Goal: Check status: Check status

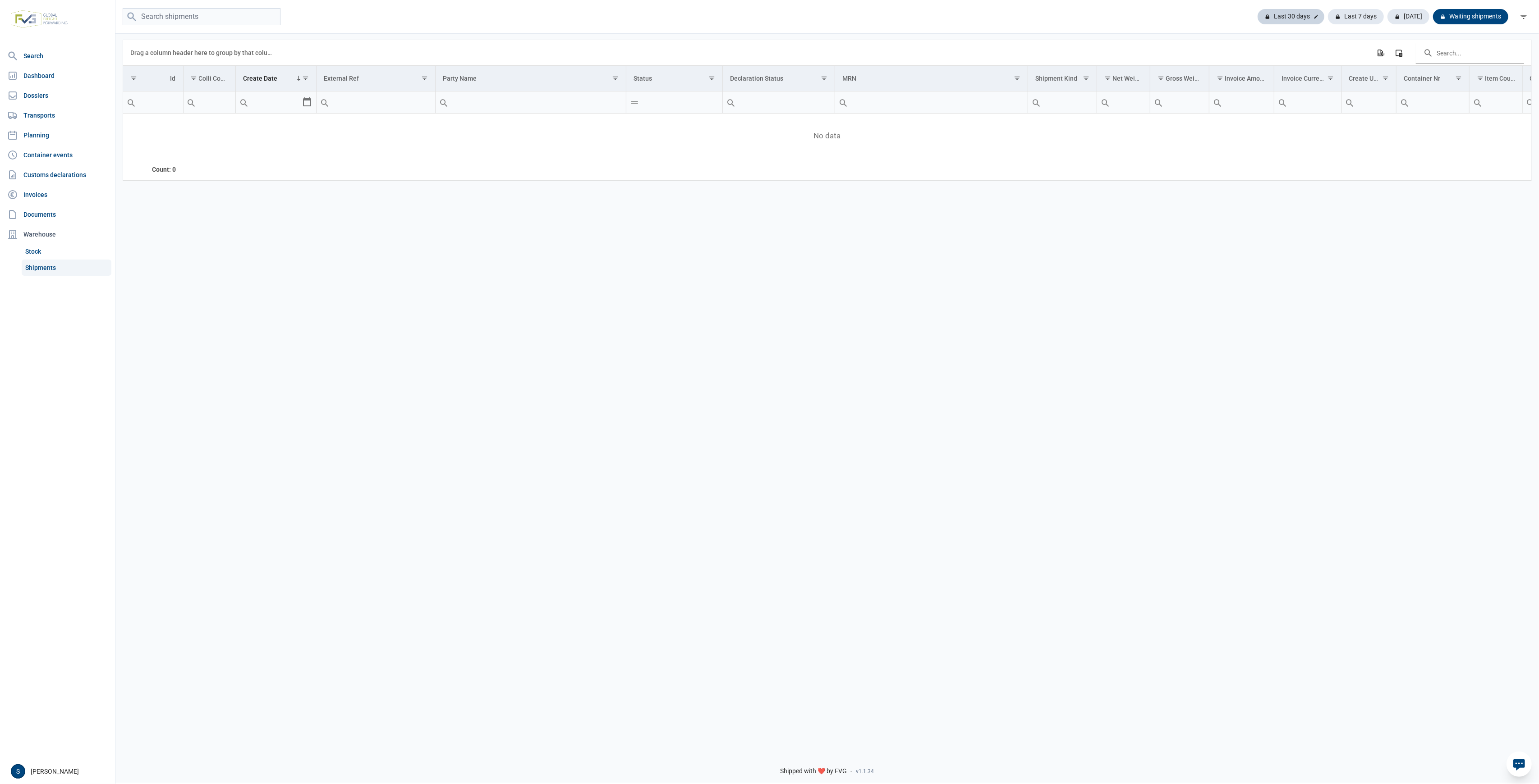
click at [1310, 17] on div "Last 30 days" at bounding box center [1291, 17] width 67 height 16
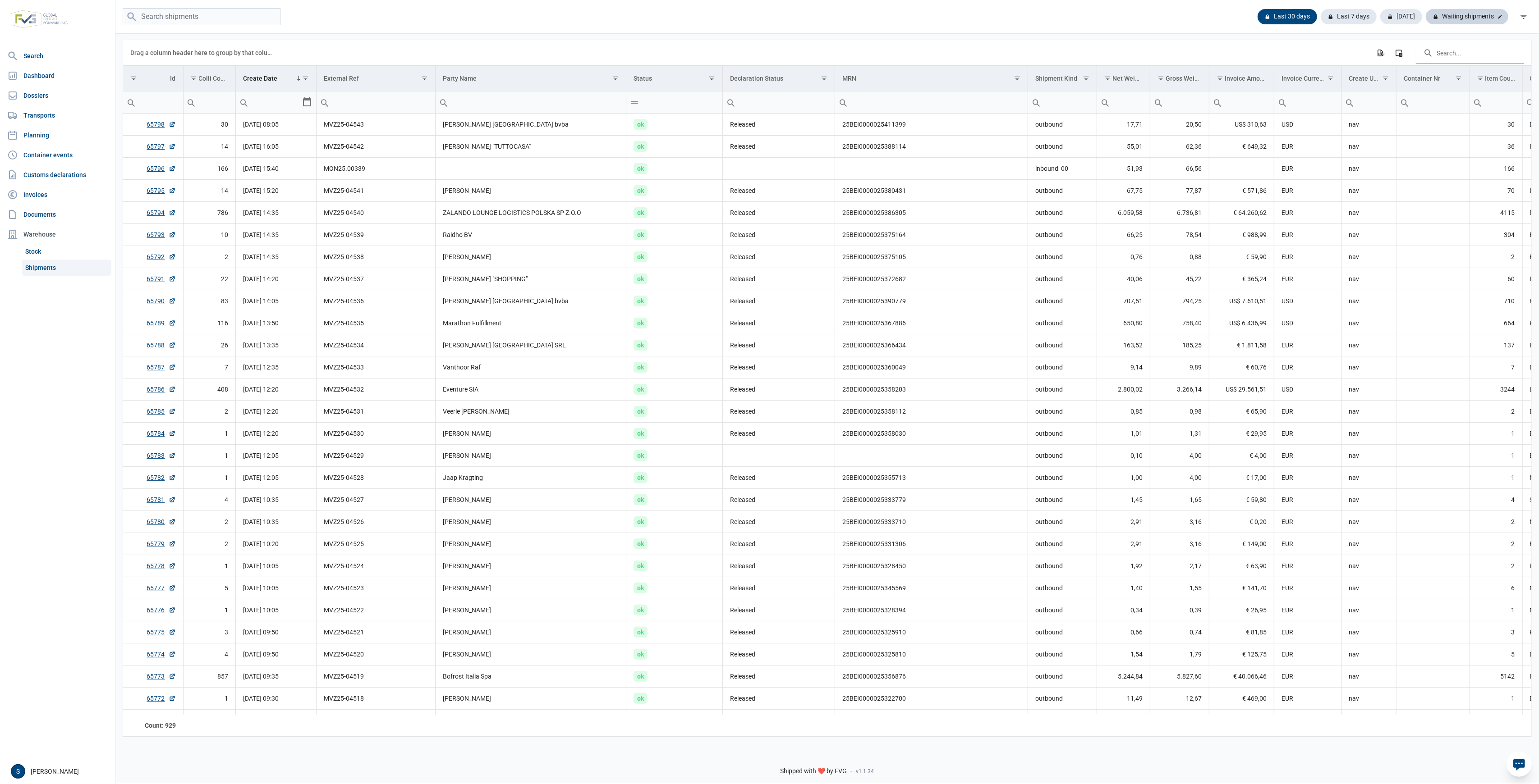
click at [1479, 14] on div "Waiting shipments" at bounding box center [1467, 17] width 83 height 16
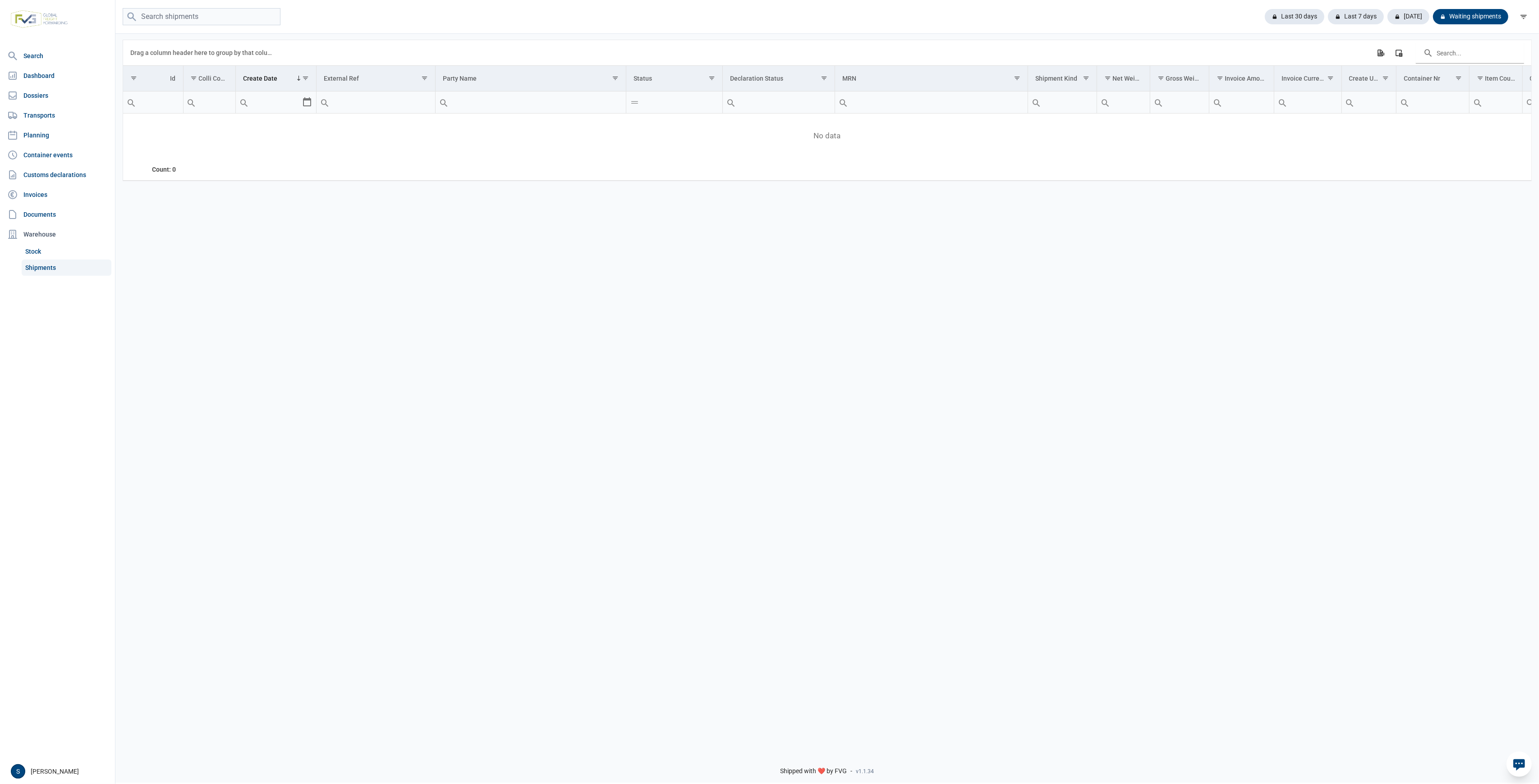
click at [45, 268] on link "Shipments" at bounding box center [66, 267] width 90 height 16
click at [59, 169] on link "Customs declarations" at bounding box center [57, 175] width 108 height 18
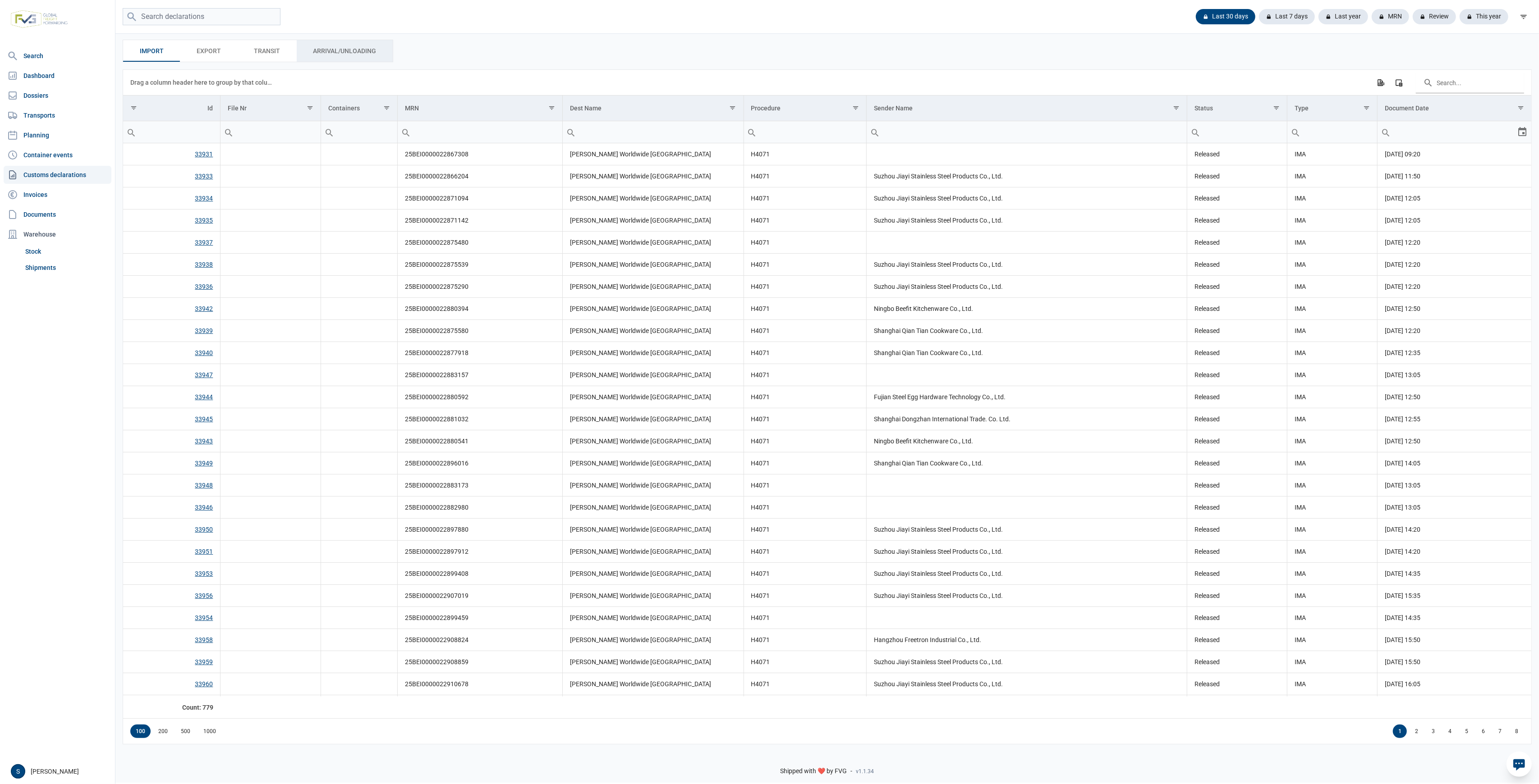
click at [338, 51] on span "Arrival/Unloading Arrival/Unloading" at bounding box center [345, 51] width 63 height 11
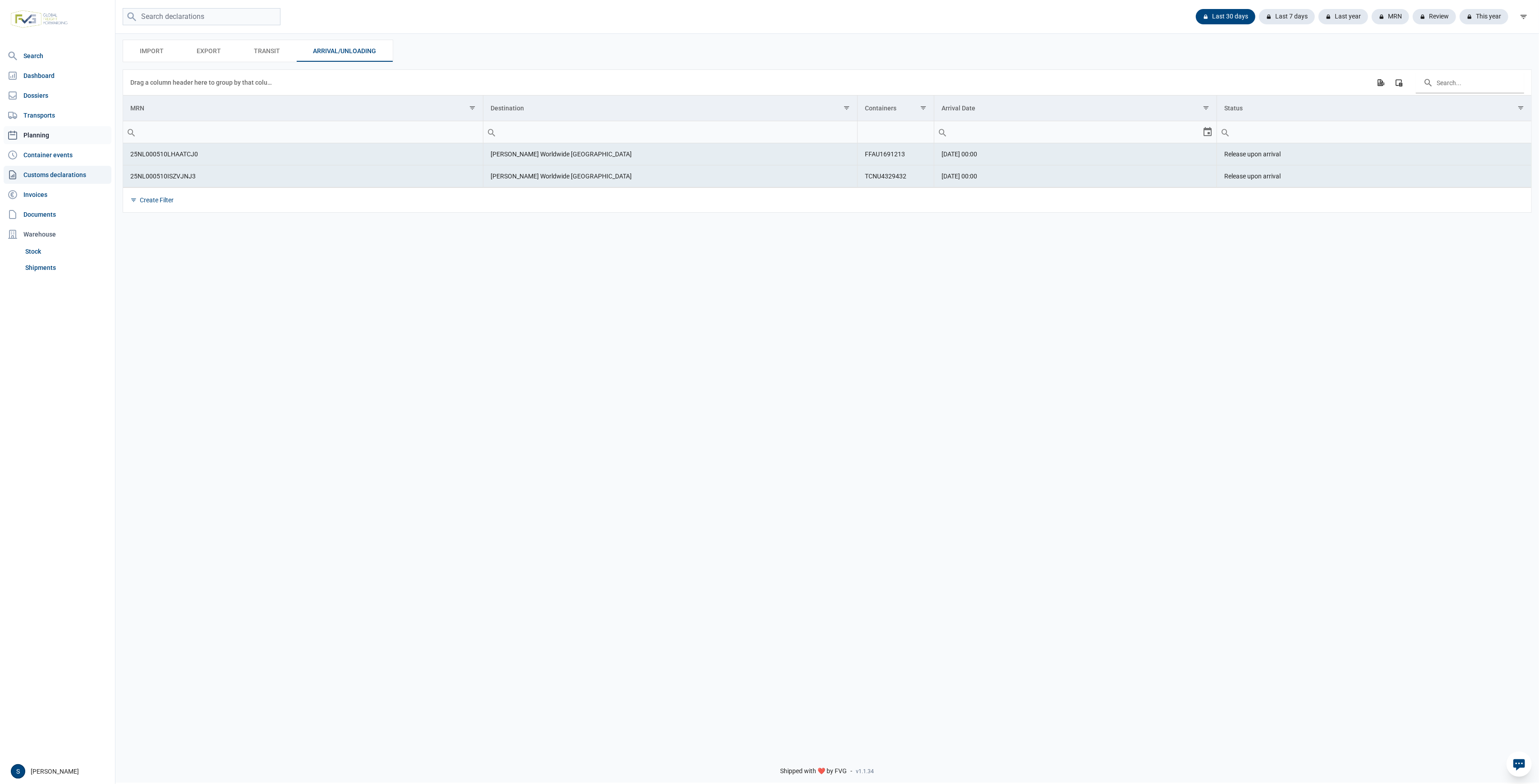
click at [35, 137] on link "Planning" at bounding box center [57, 135] width 108 height 18
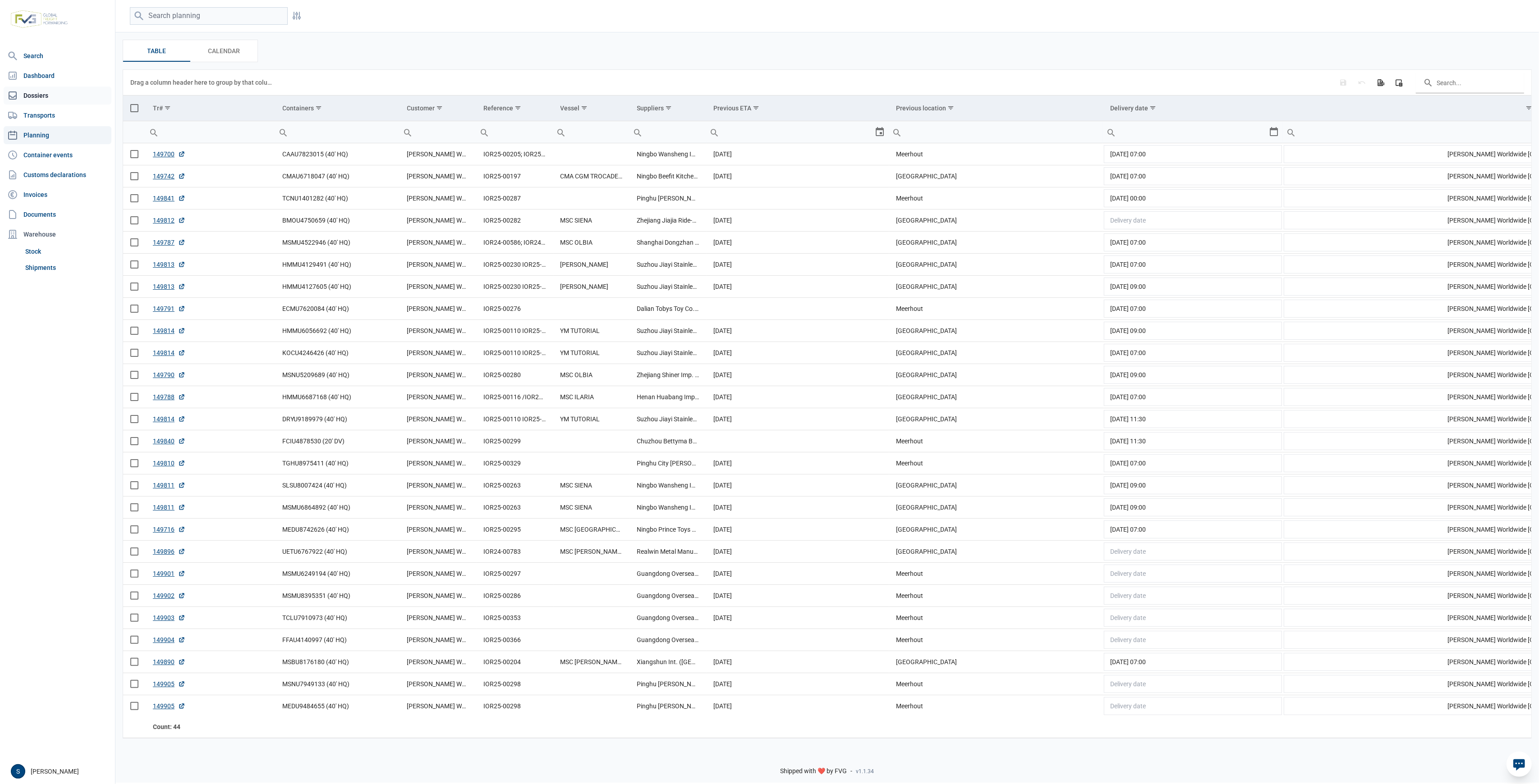
click at [62, 92] on link "Dossiers" at bounding box center [57, 96] width 108 height 18
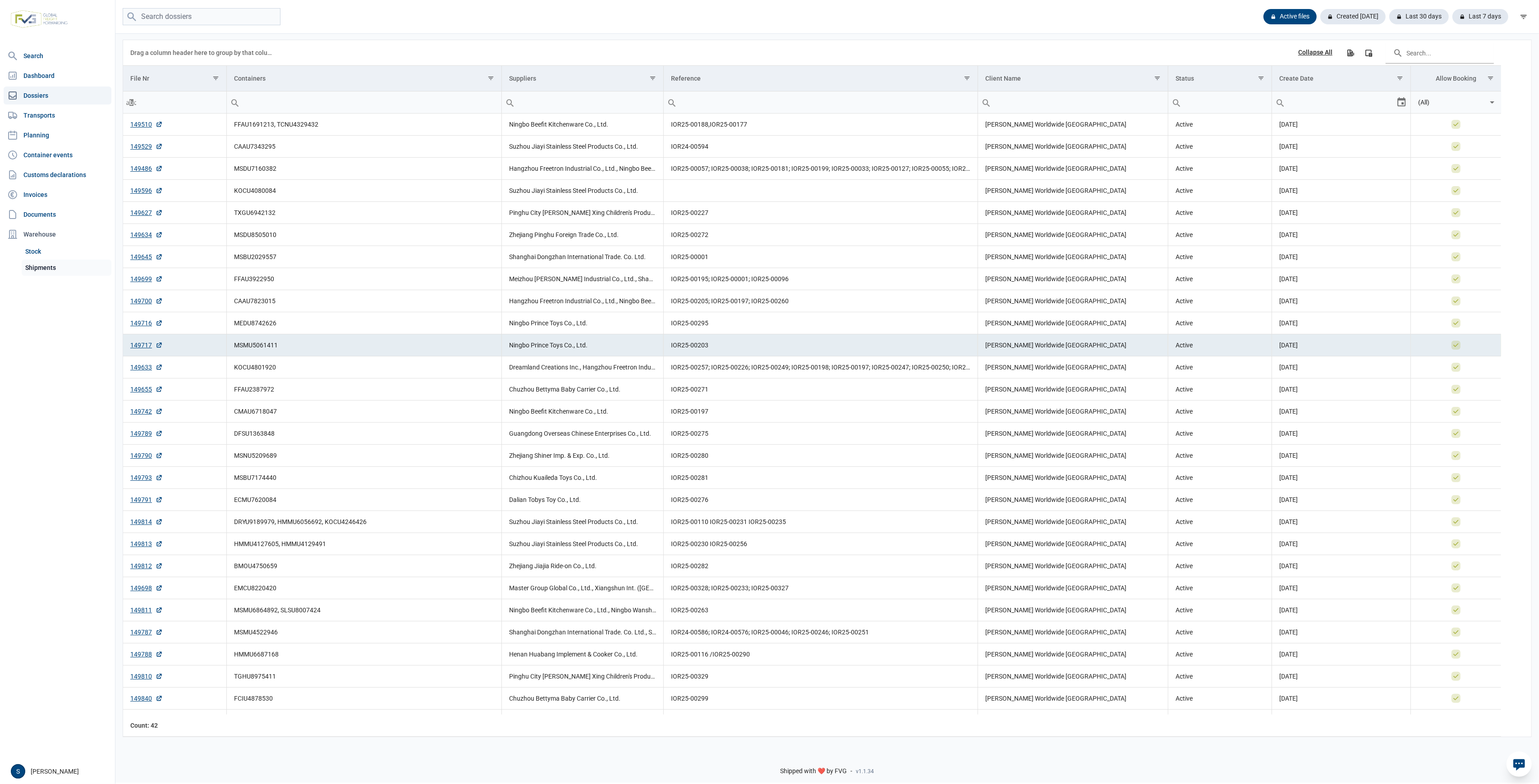
click at [50, 260] on link "Shipments" at bounding box center [66, 267] width 90 height 16
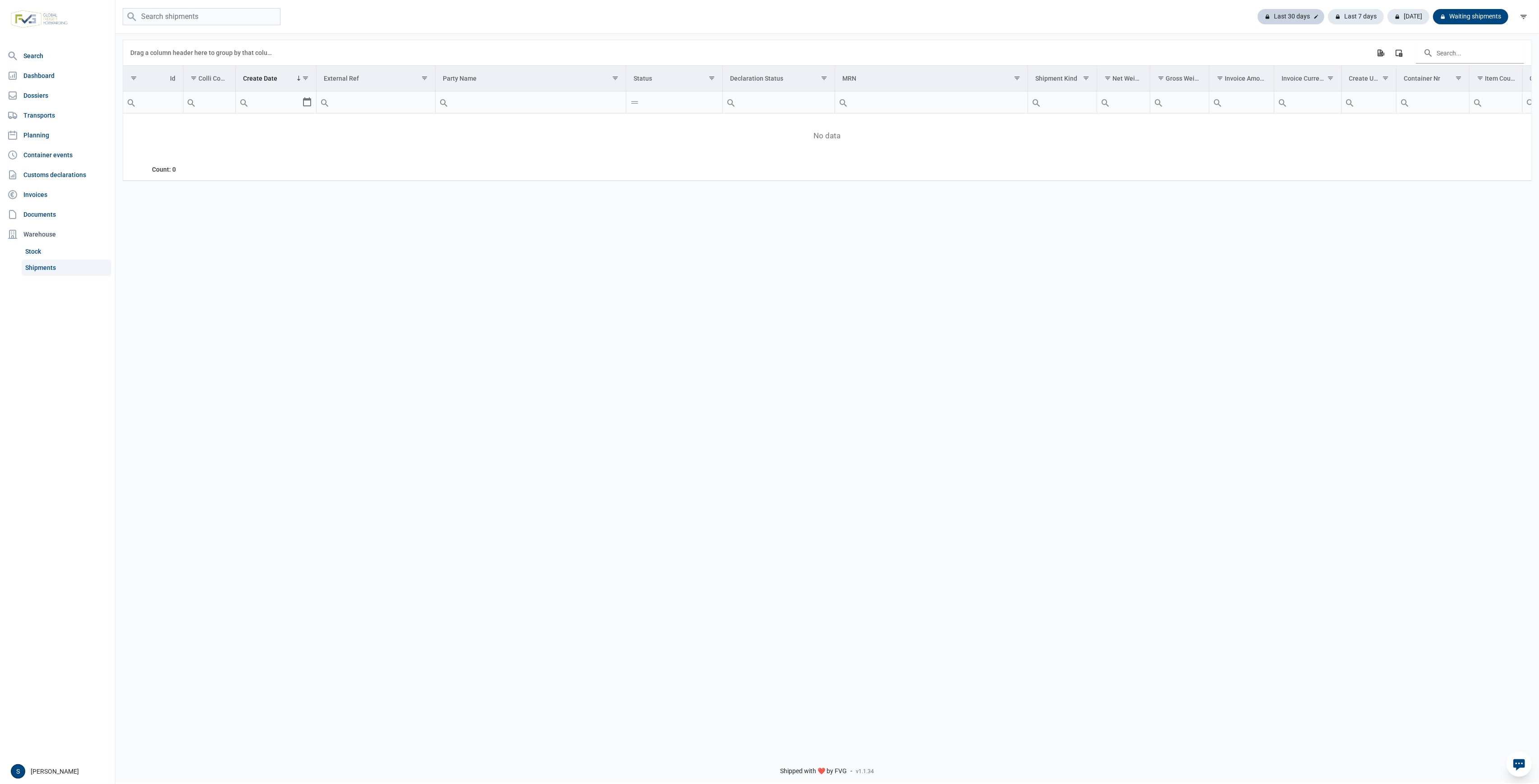
click at [1294, 19] on div "Last 30 days" at bounding box center [1291, 17] width 67 height 16
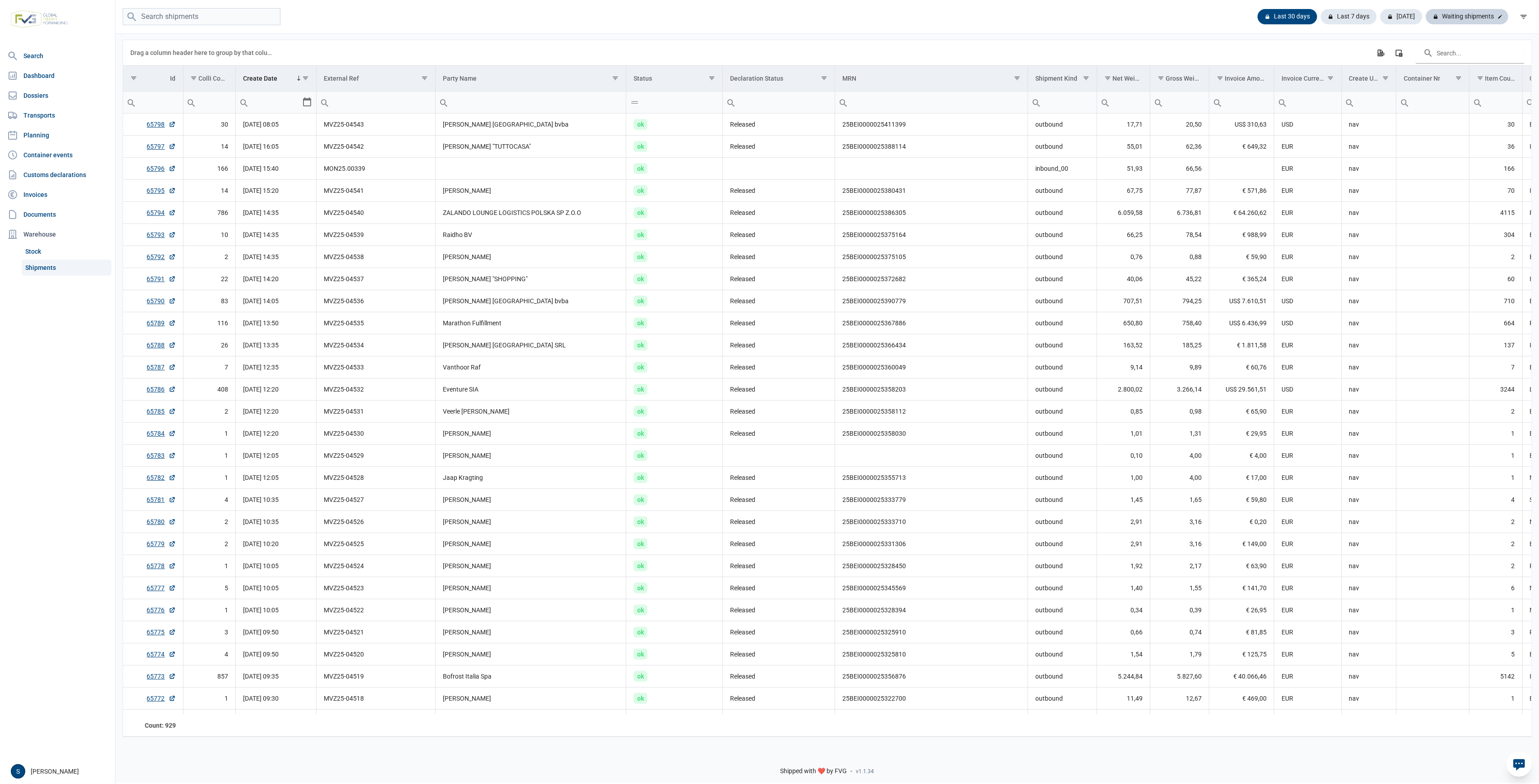
drag, startPoint x: 1456, startPoint y: 25, endPoint x: 1459, endPoint y: 17, distance: 8.5
click at [1456, 25] on div "Last 30 days Last 7 days Today Waiting shipments" at bounding box center [827, 17] width 1424 height 34
click at [1461, 16] on div "Waiting shipments" at bounding box center [1467, 17] width 83 height 16
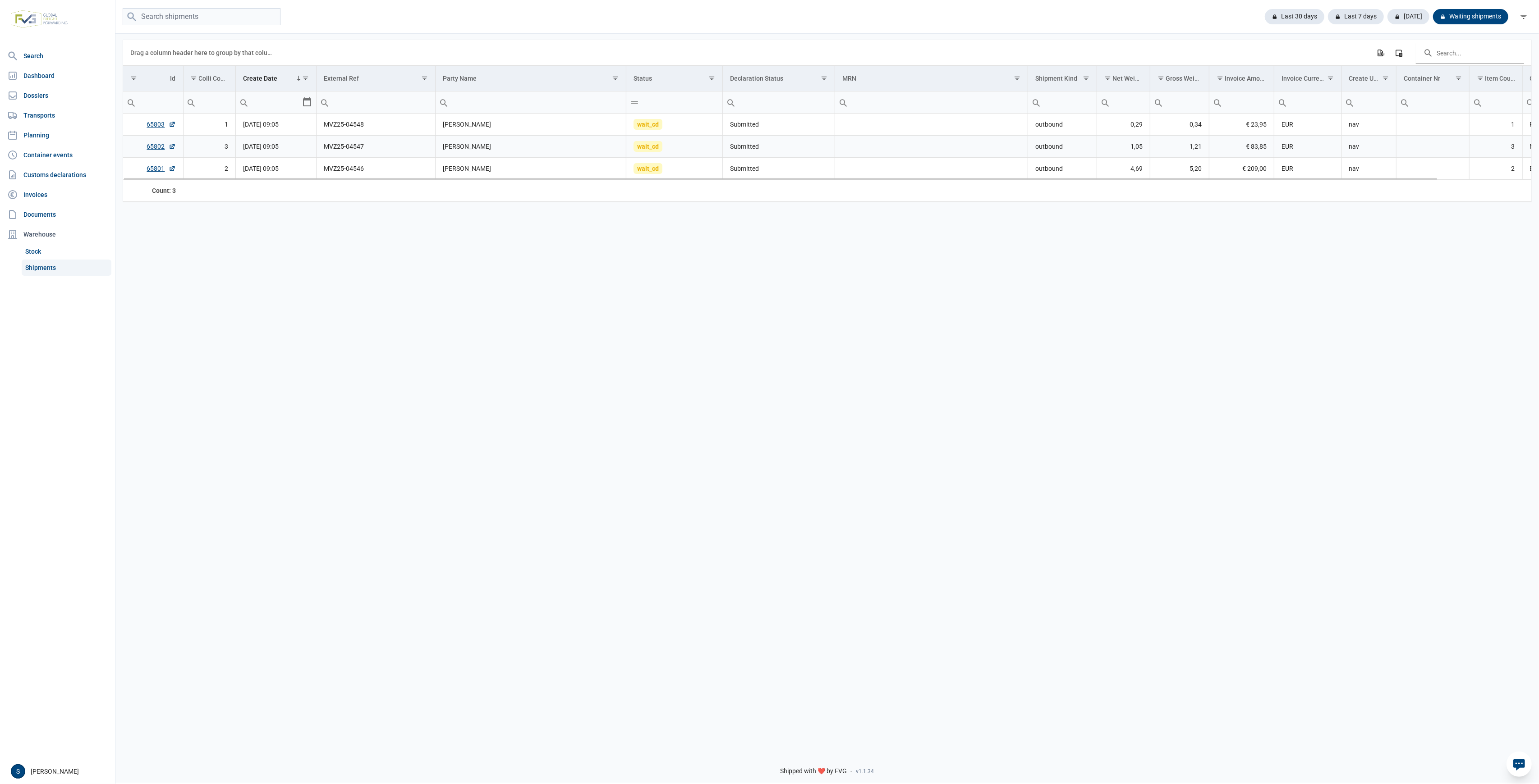
click at [473, 147] on td "JG Meisner" at bounding box center [531, 147] width 191 height 22
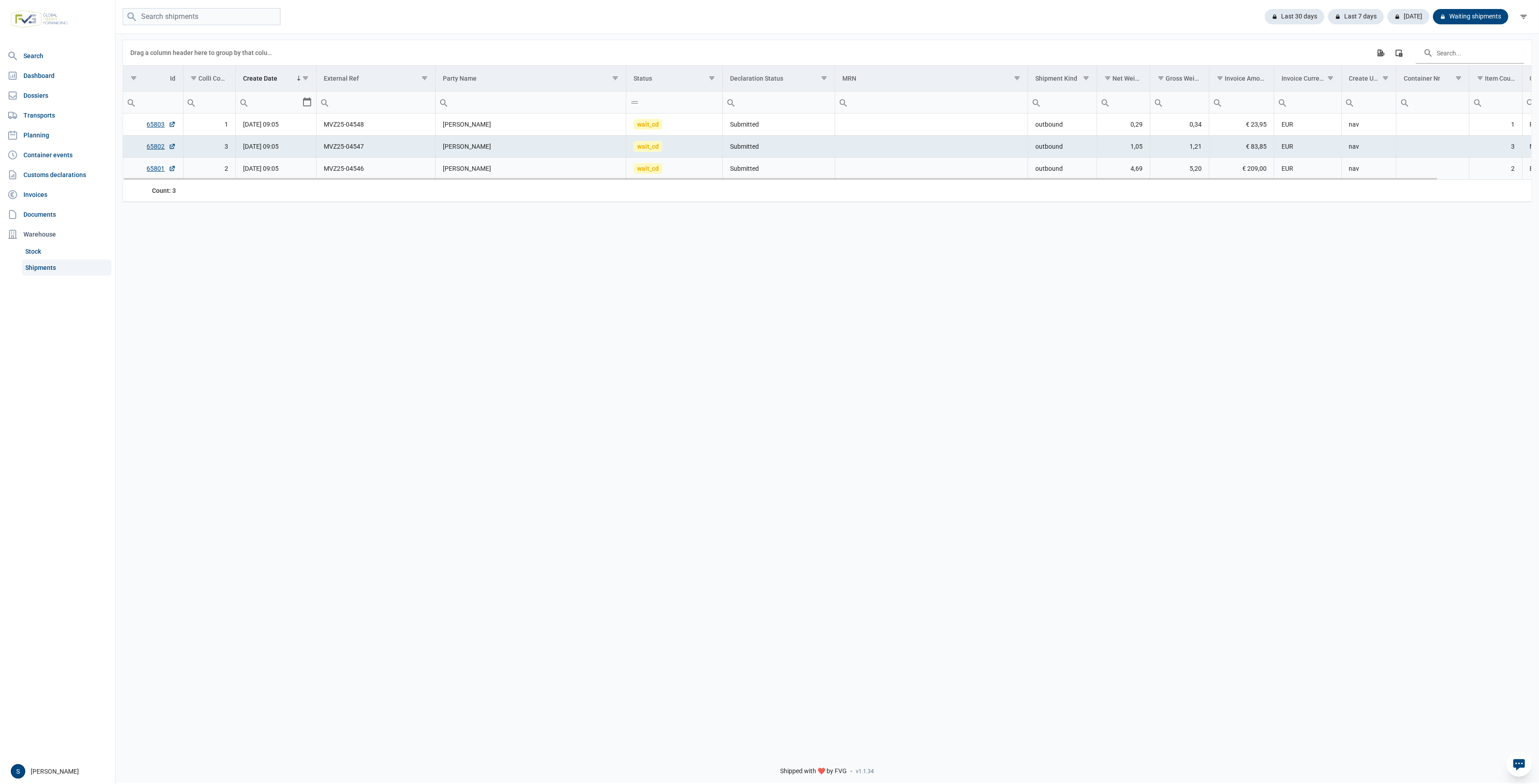
click at [439, 175] on td "Shana Verdeyen" at bounding box center [531, 169] width 191 height 22
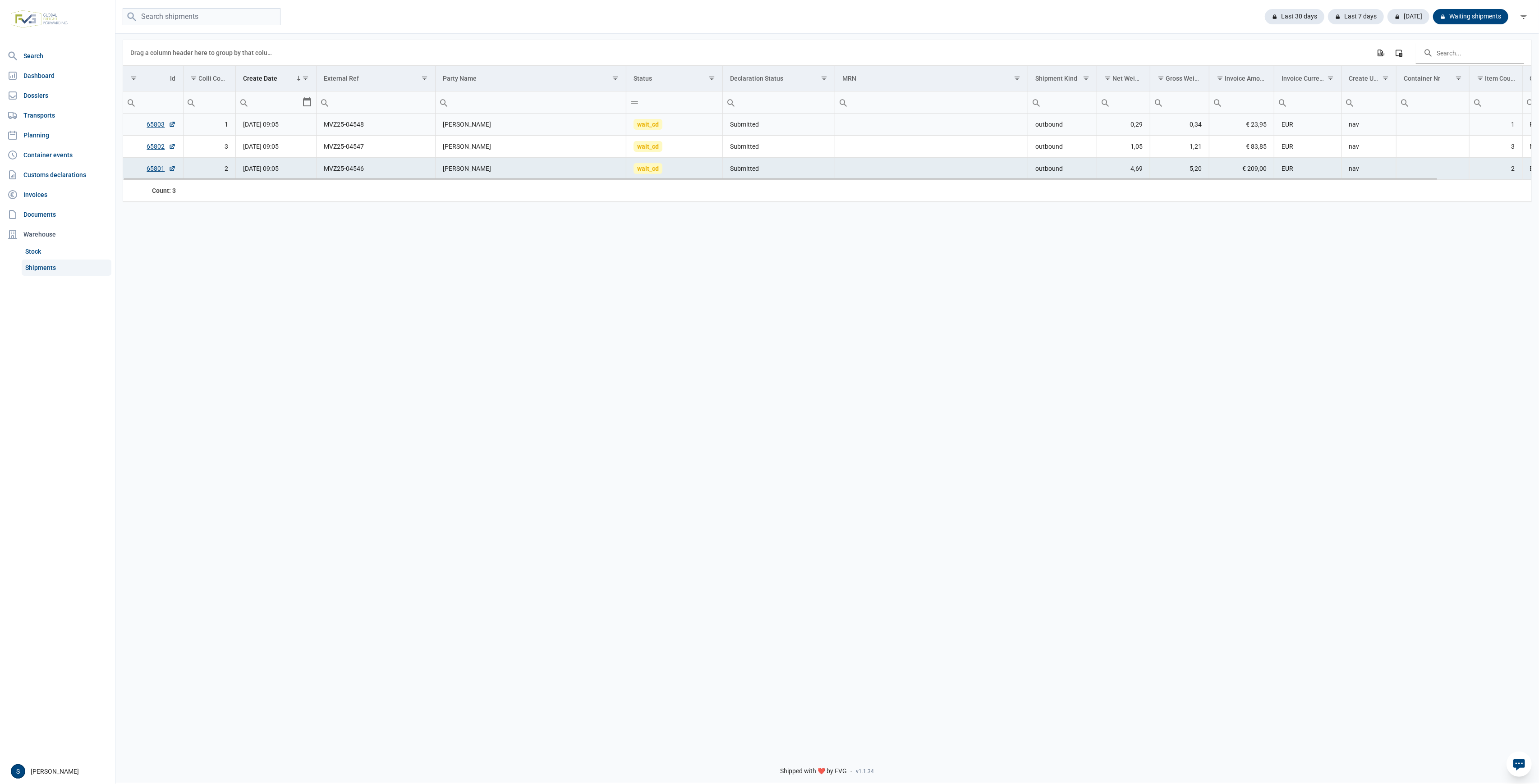
click at [197, 128] on td "1" at bounding box center [209, 124] width 53 height 22
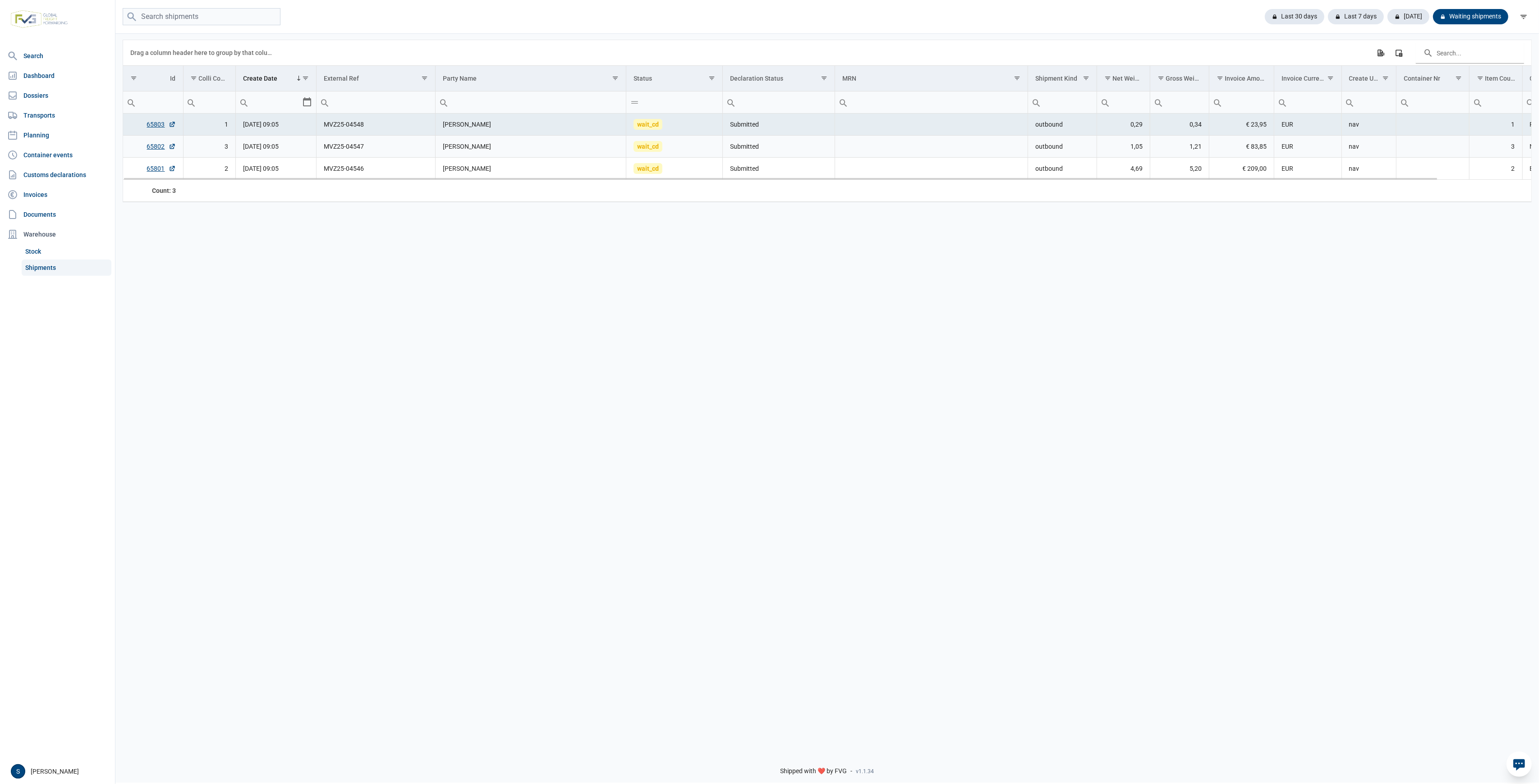
click at [221, 139] on td "3" at bounding box center [209, 147] width 53 height 22
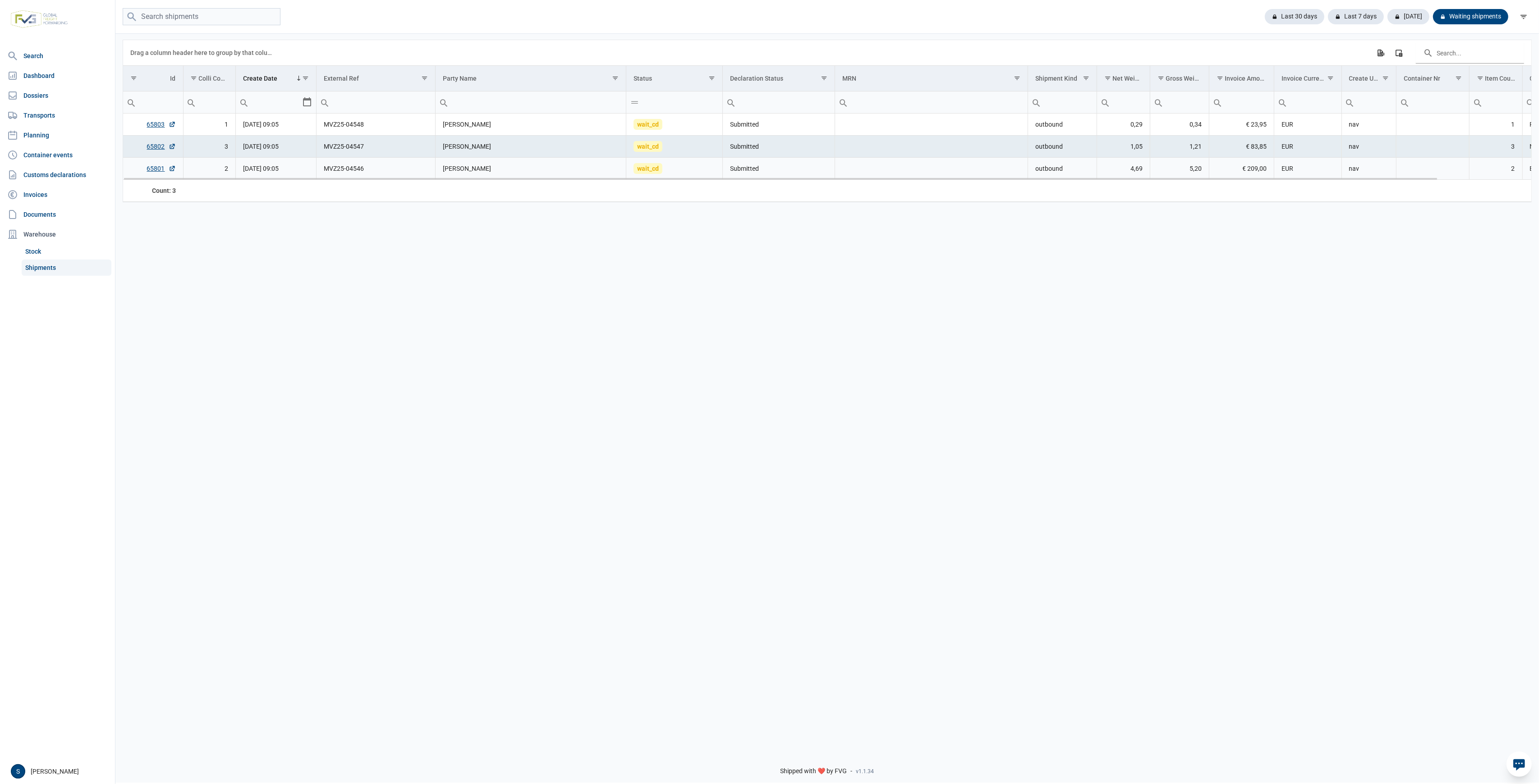
click at [303, 169] on td "28-08-2025 09:05" at bounding box center [276, 169] width 81 height 22
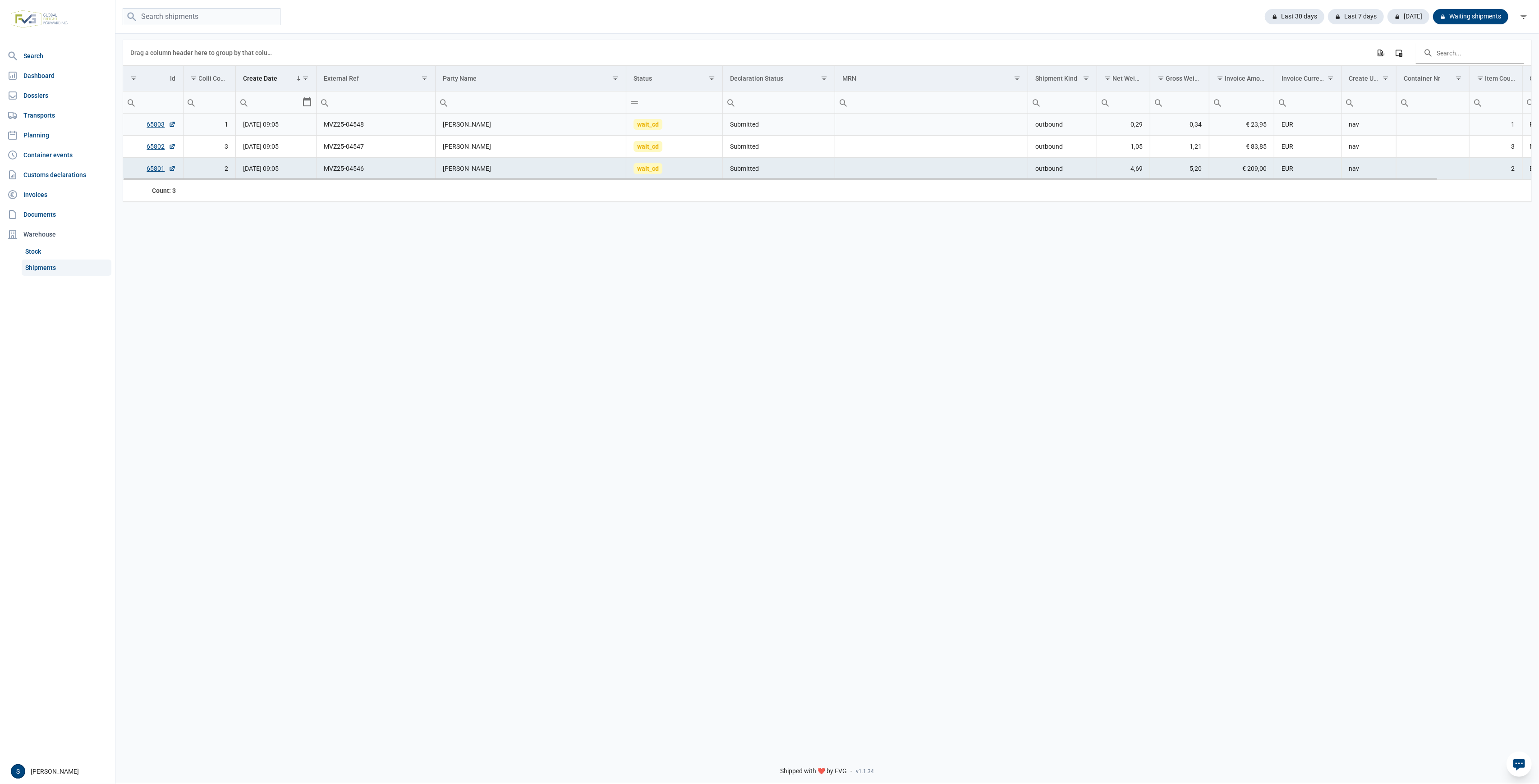
click at [770, 132] on td "Submitted" at bounding box center [779, 124] width 112 height 22
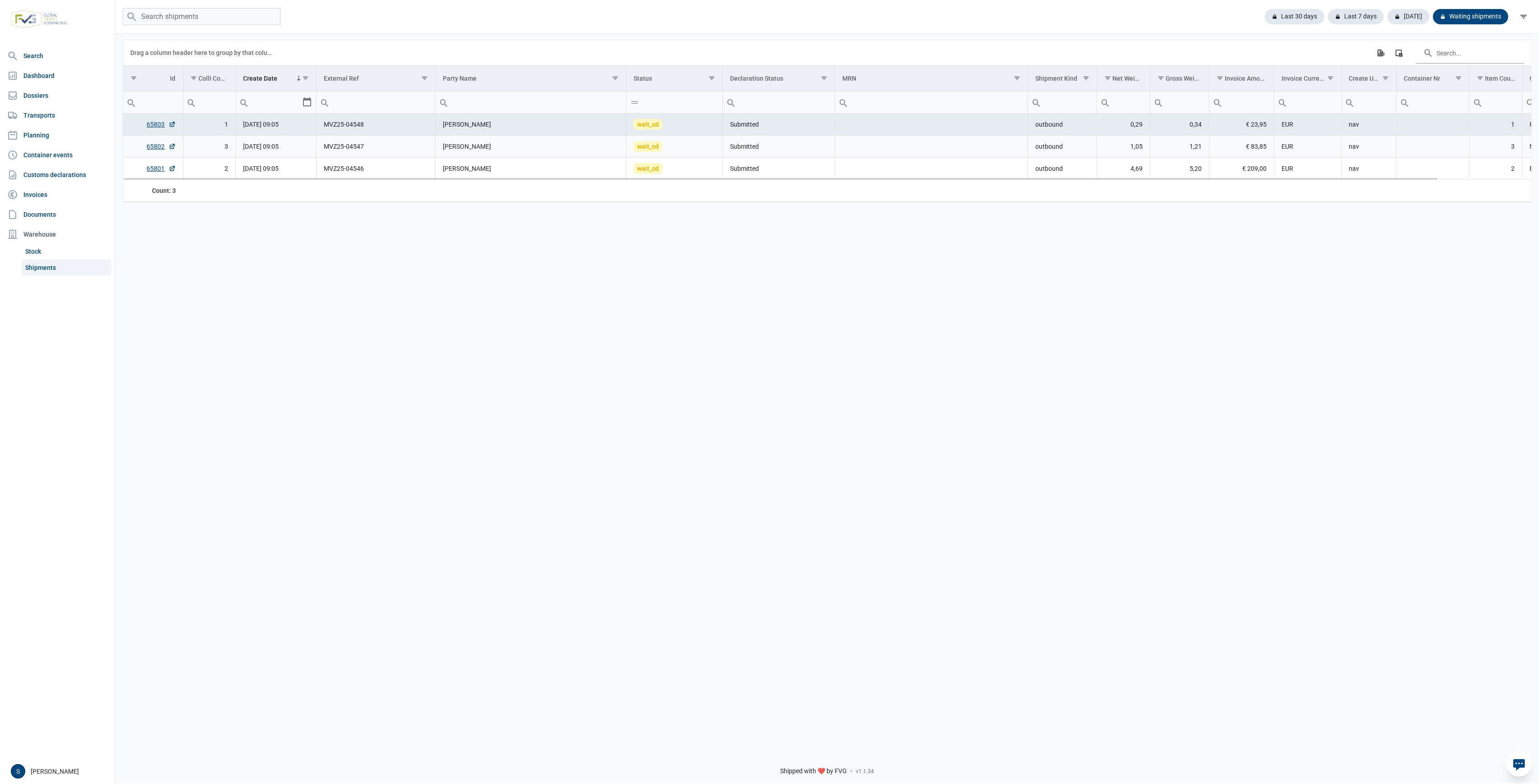
click at [709, 144] on td "wait_cd" at bounding box center [674, 147] width 96 height 22
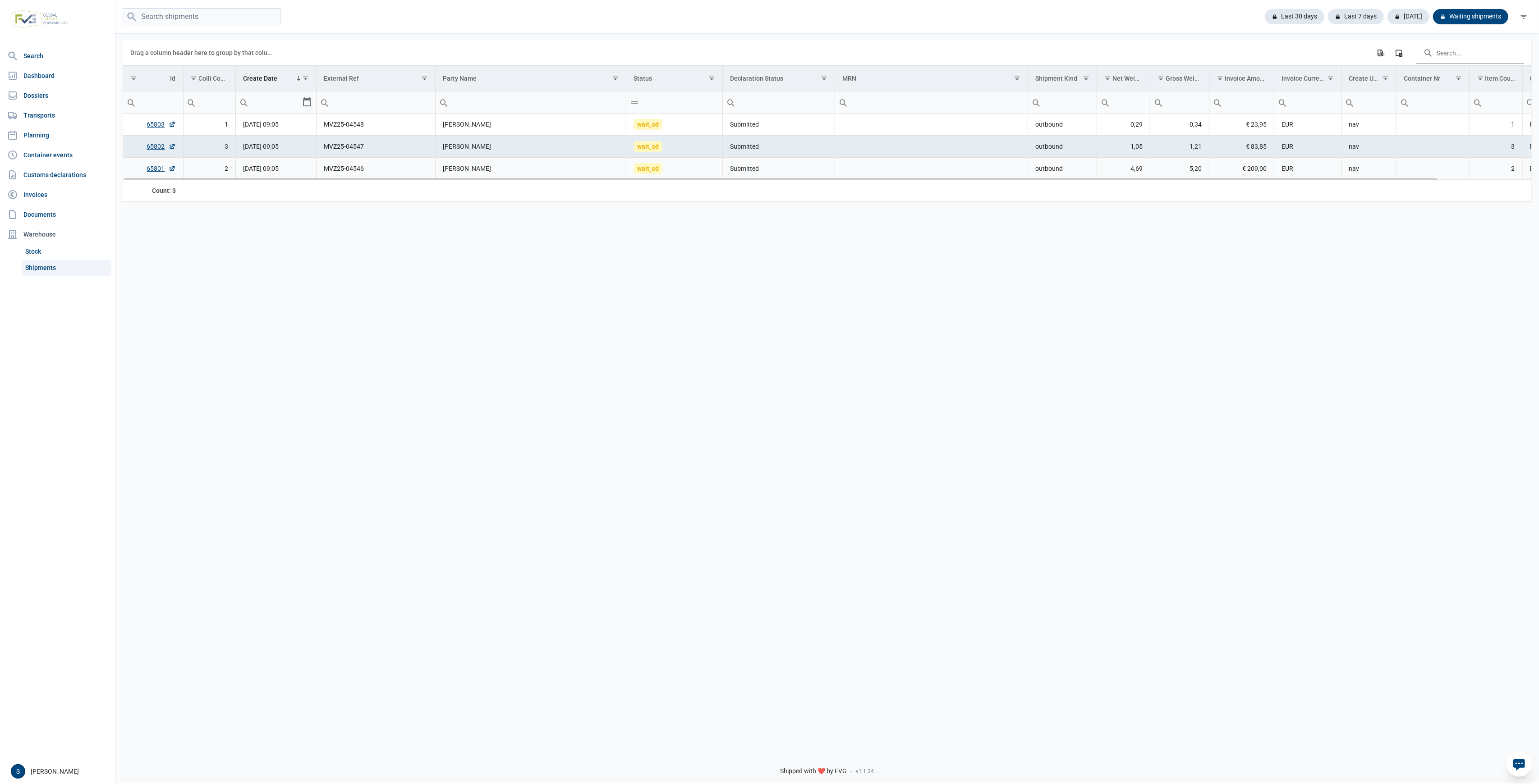
click at [800, 162] on td "Submitted" at bounding box center [779, 169] width 112 height 22
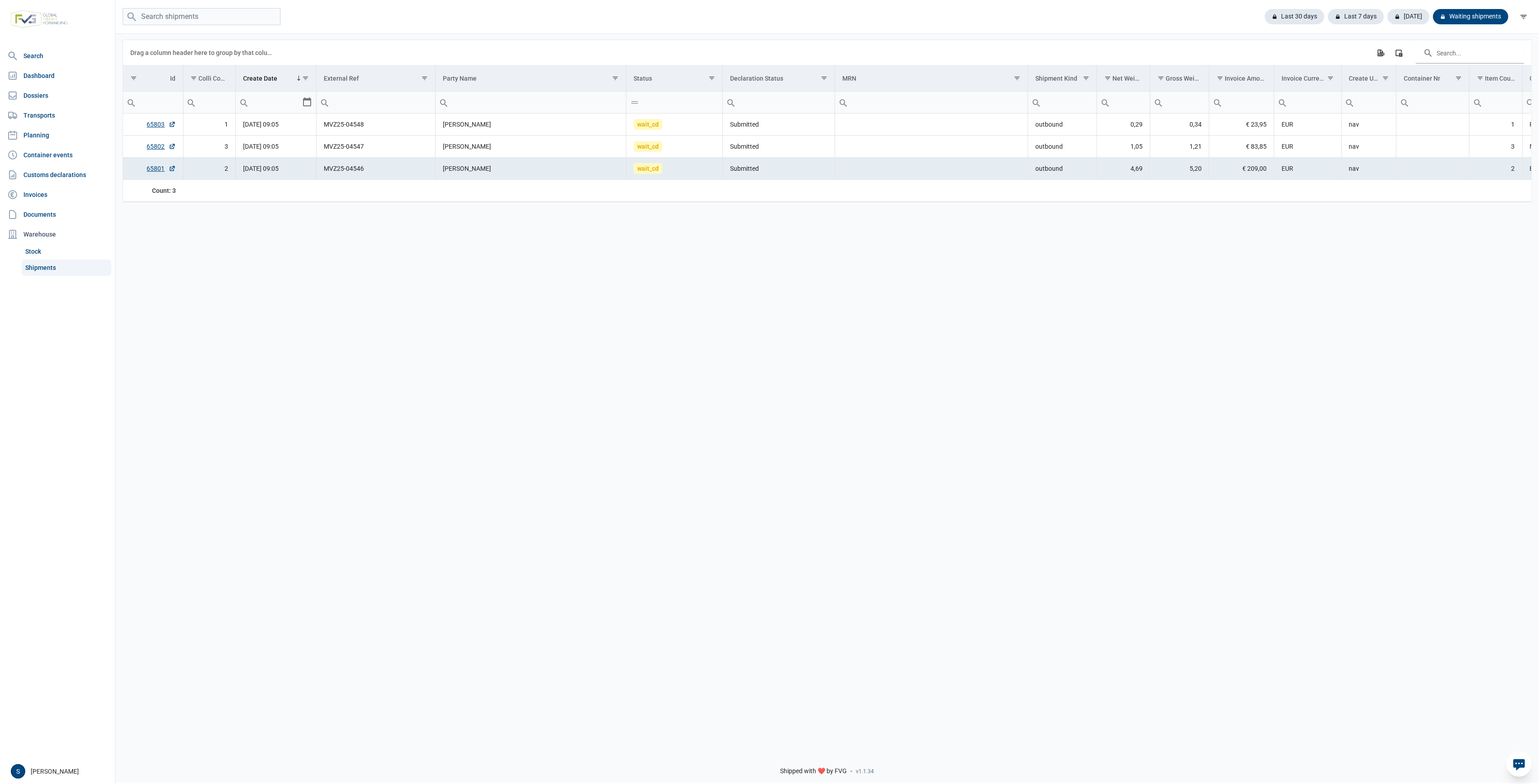
click at [1290, 5] on div "Last 30 days Last 7 days Today Waiting shipments" at bounding box center [827, 17] width 1424 height 34
click at [1282, 15] on div "Last 30 days" at bounding box center [1291, 17] width 67 height 16
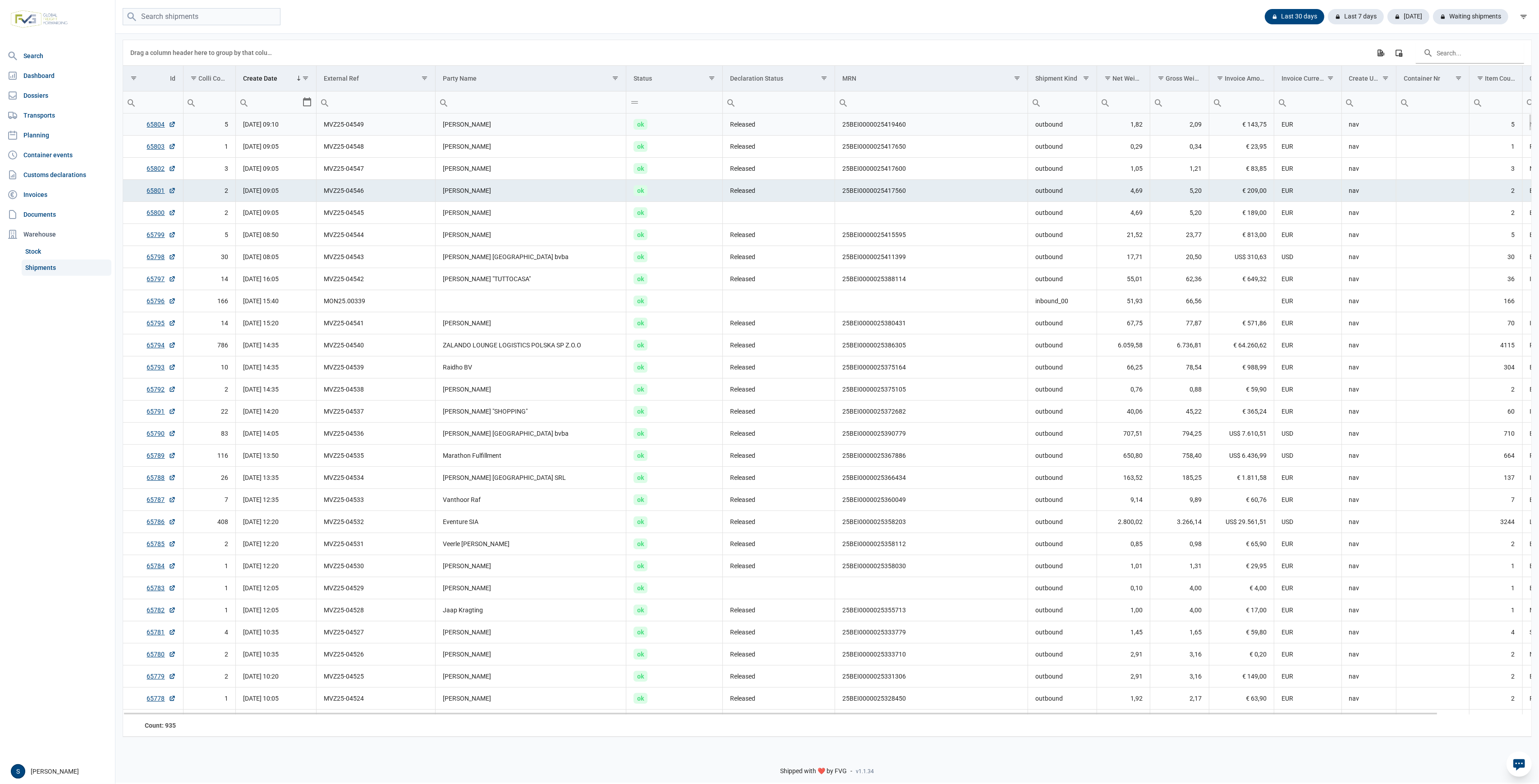
click at [448, 121] on td "[PERSON_NAME]" at bounding box center [531, 124] width 191 height 22
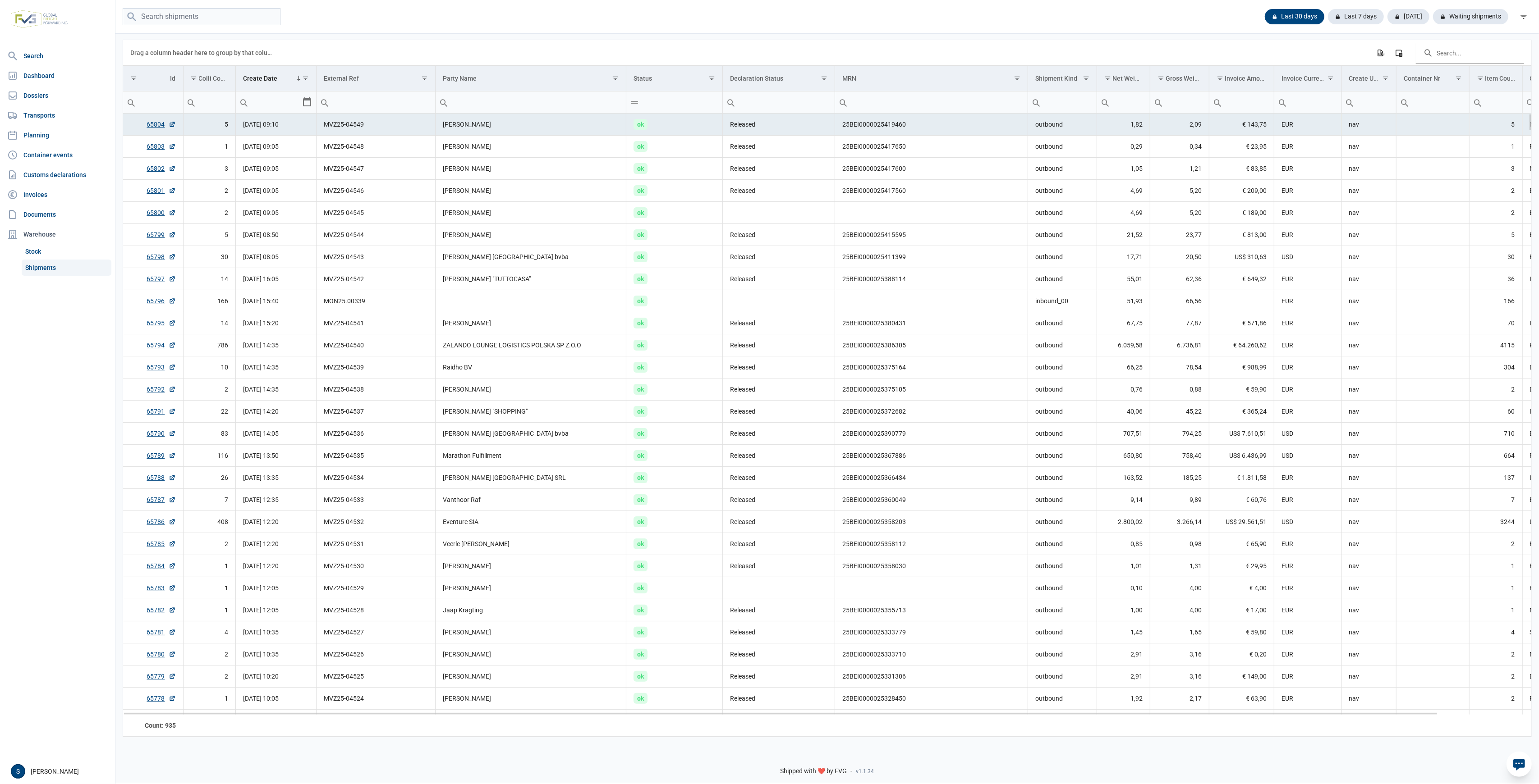
click at [473, 127] on td "[PERSON_NAME]" at bounding box center [531, 124] width 191 height 22
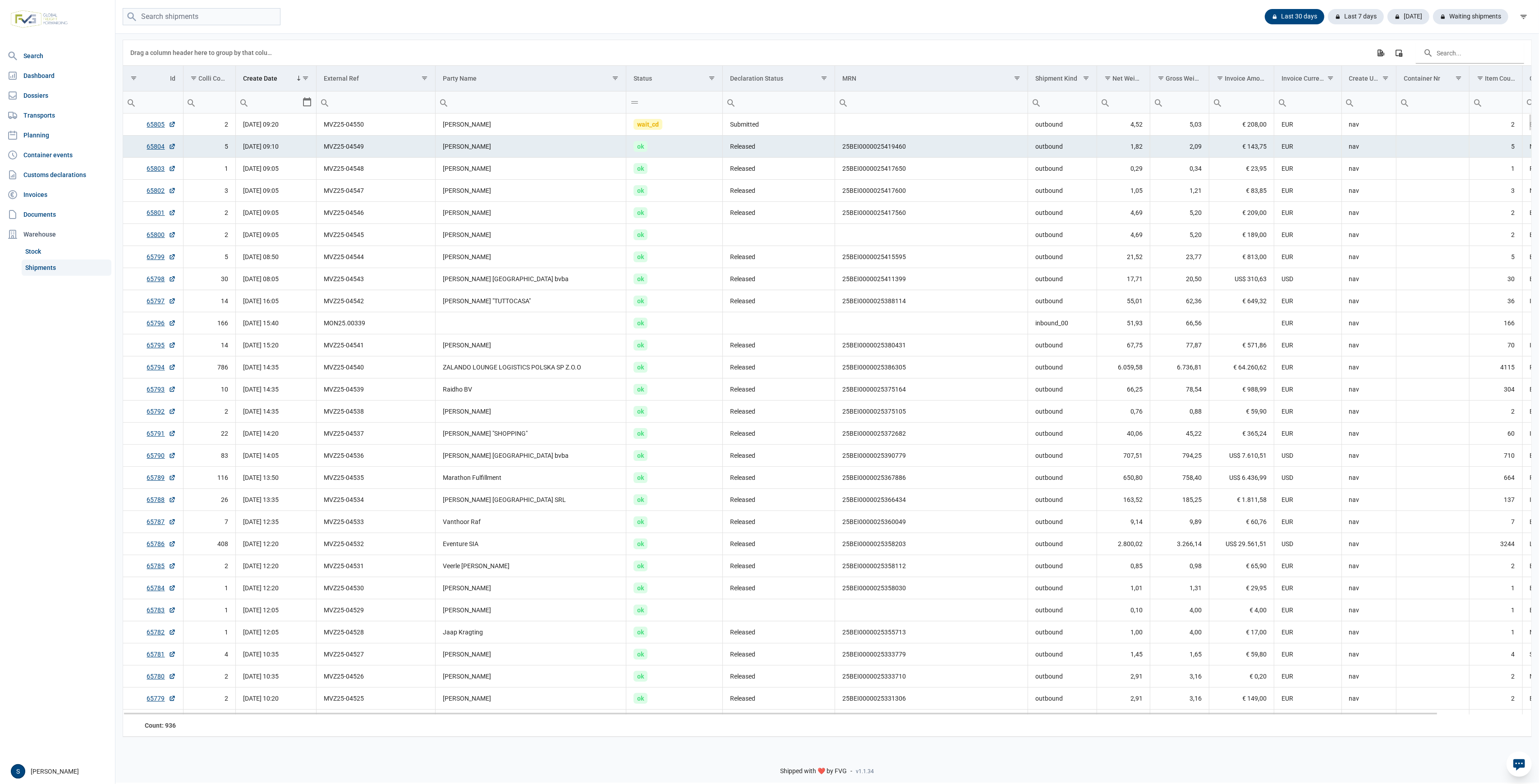
click at [561, 139] on td "Bibi Bond" at bounding box center [531, 147] width 191 height 22
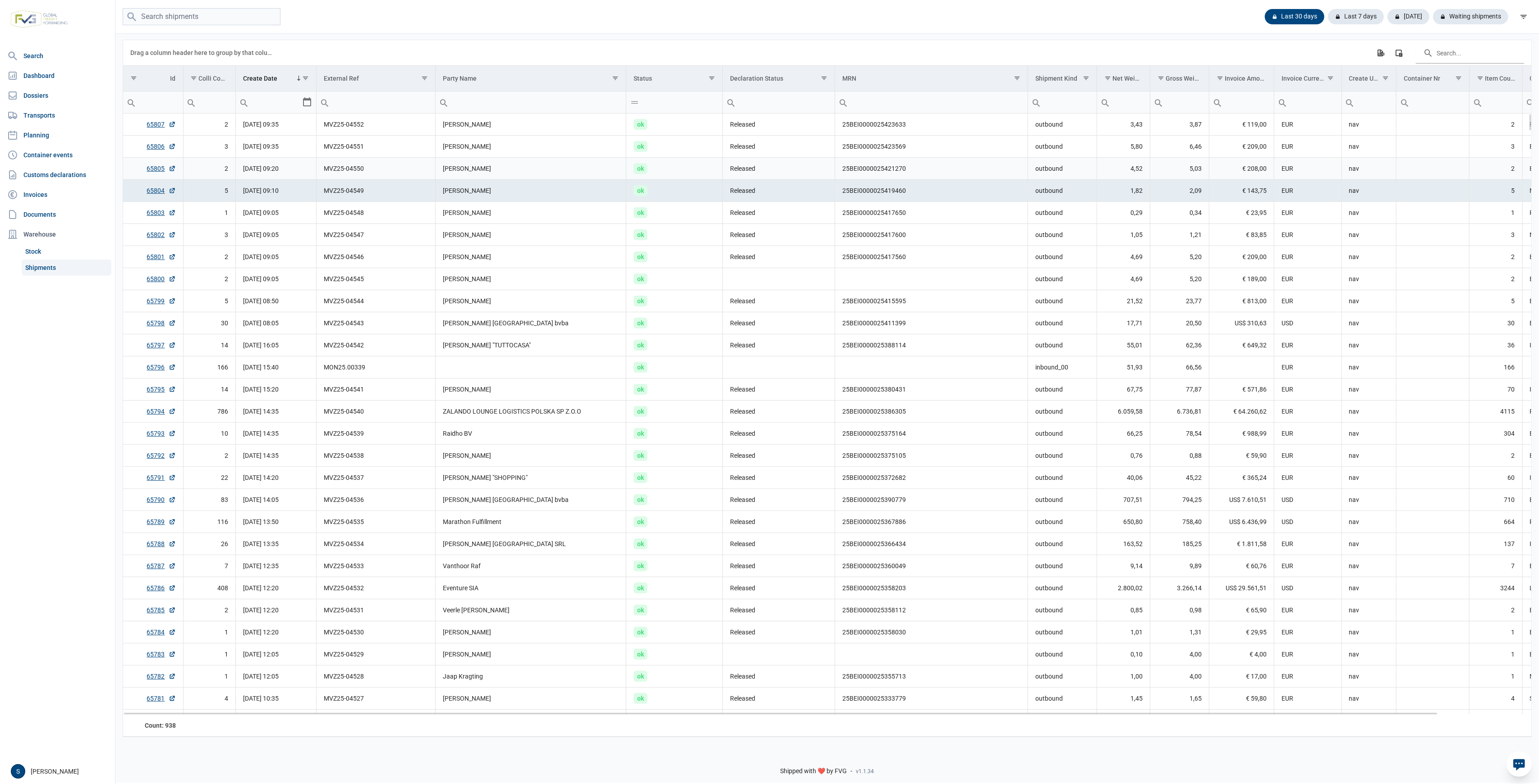
click at [515, 170] on td "[PERSON_NAME]" at bounding box center [531, 169] width 191 height 22
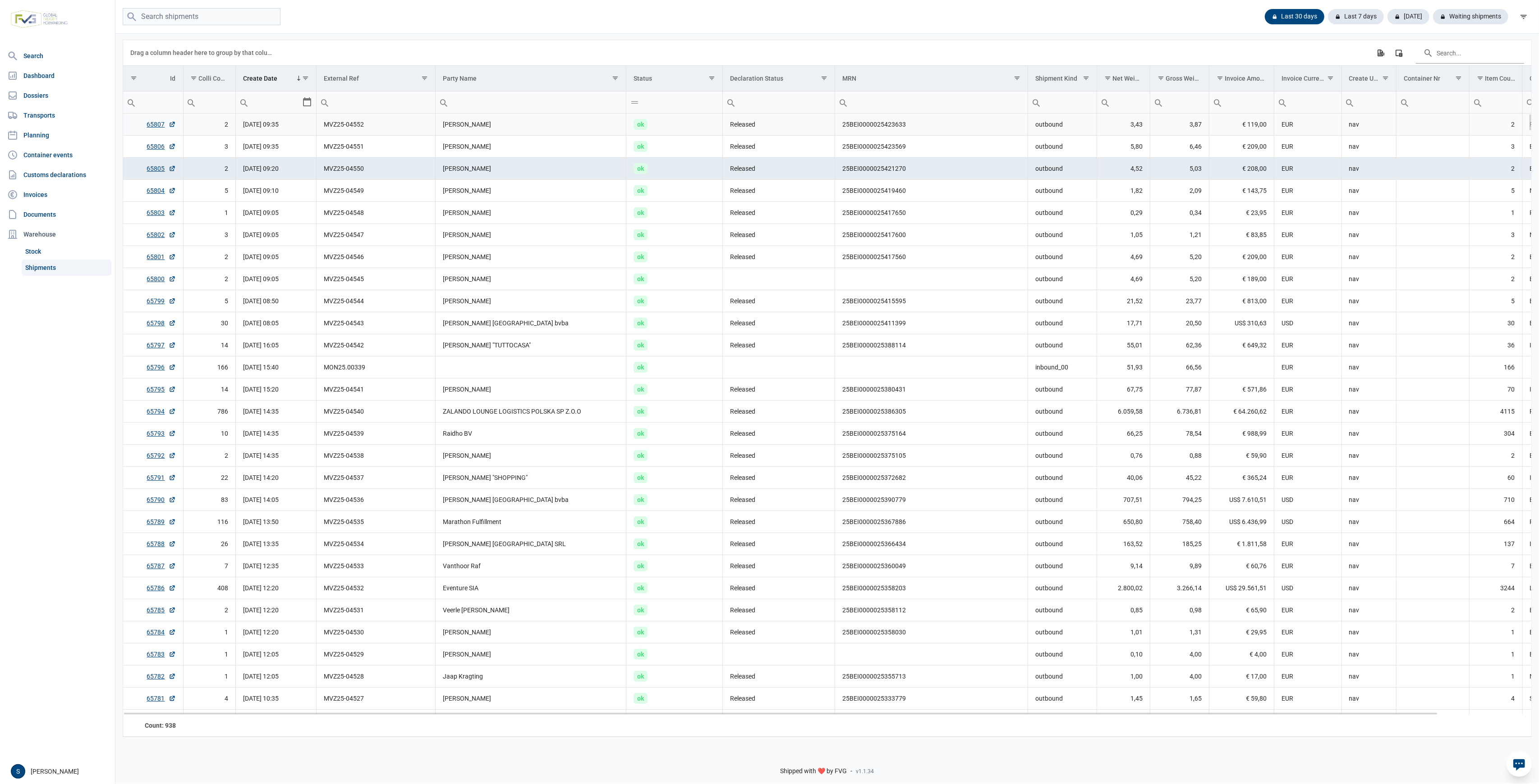
click at [503, 128] on td "Bertrand Martin de Boudard" at bounding box center [531, 124] width 191 height 22
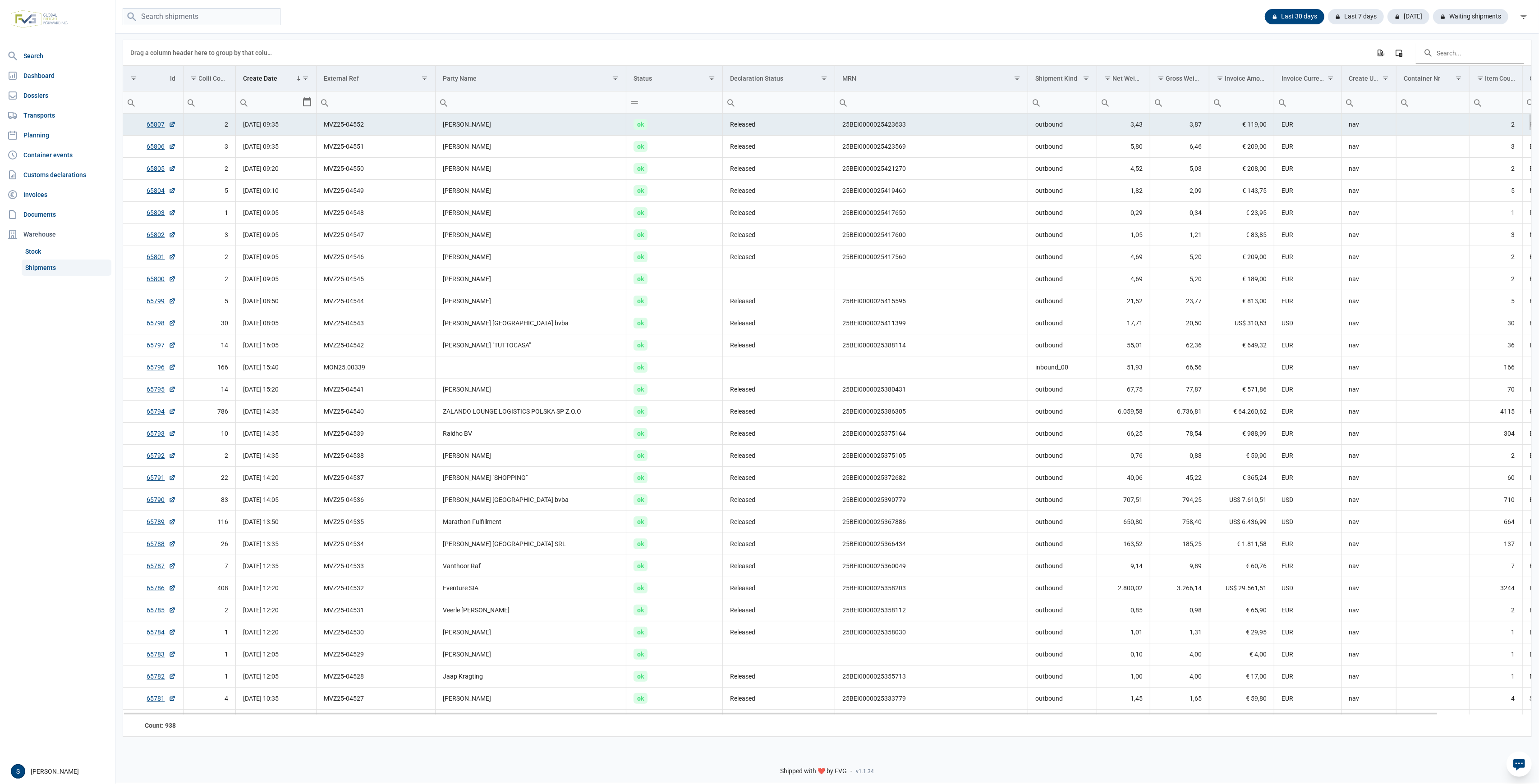
click at [542, 130] on td "Bertrand Martin de Boudard" at bounding box center [531, 124] width 191 height 22
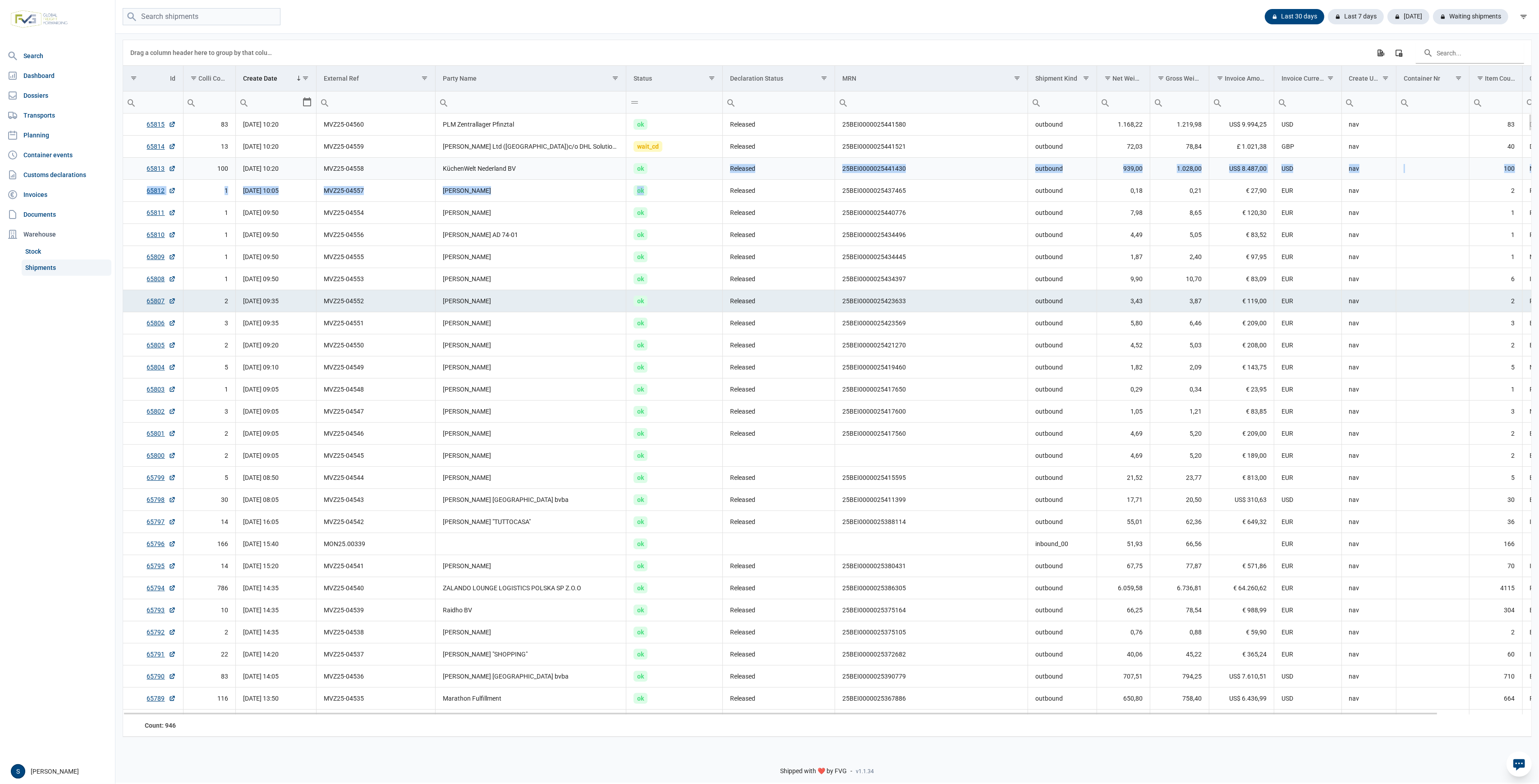
click at [220, 25] on input "search" at bounding box center [202, 17] width 158 height 17
click at [553, 268] on td "[PERSON_NAME]" at bounding box center [531, 257] width 191 height 22
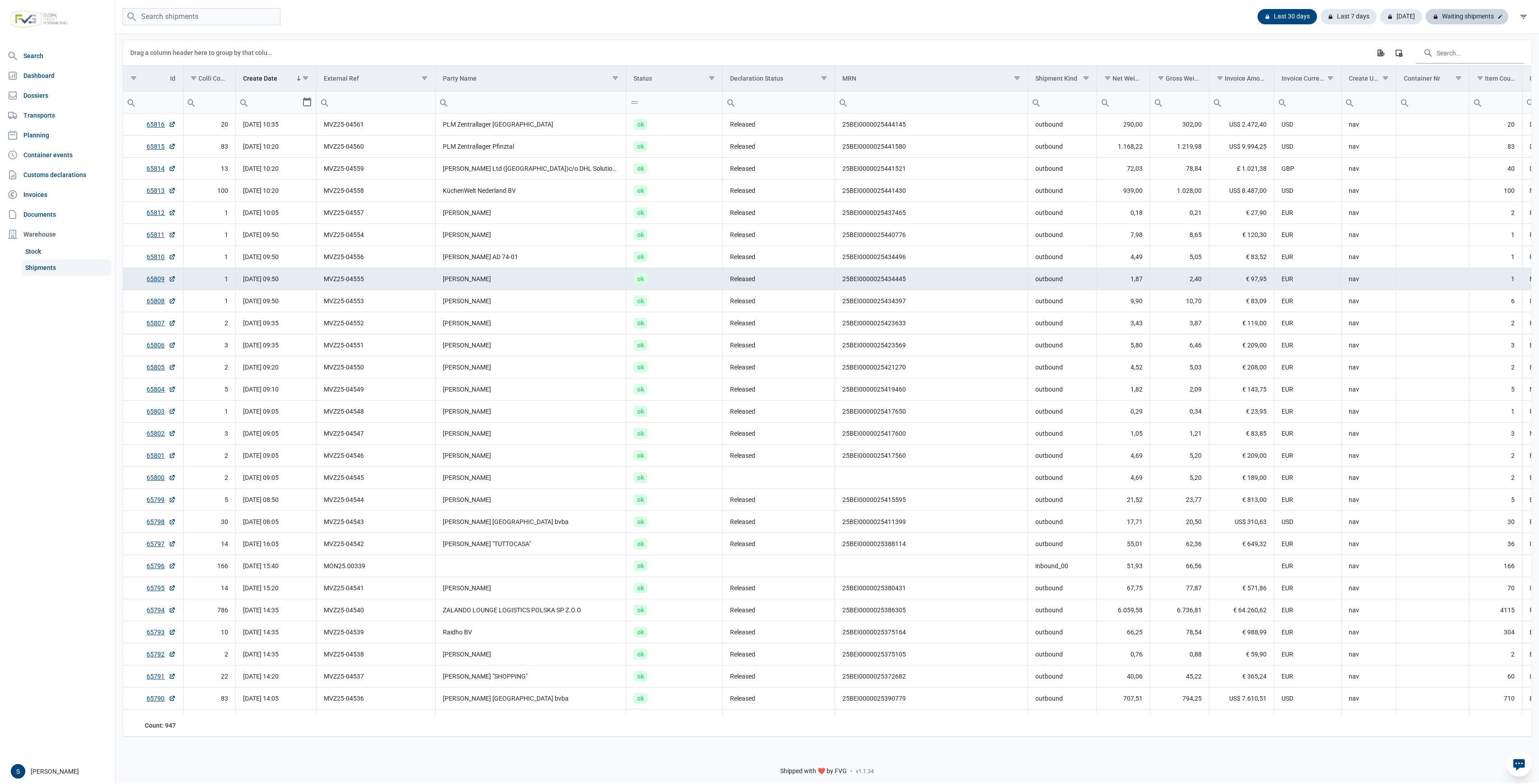
click at [1459, 13] on div "Waiting shipments" at bounding box center [1467, 17] width 83 height 16
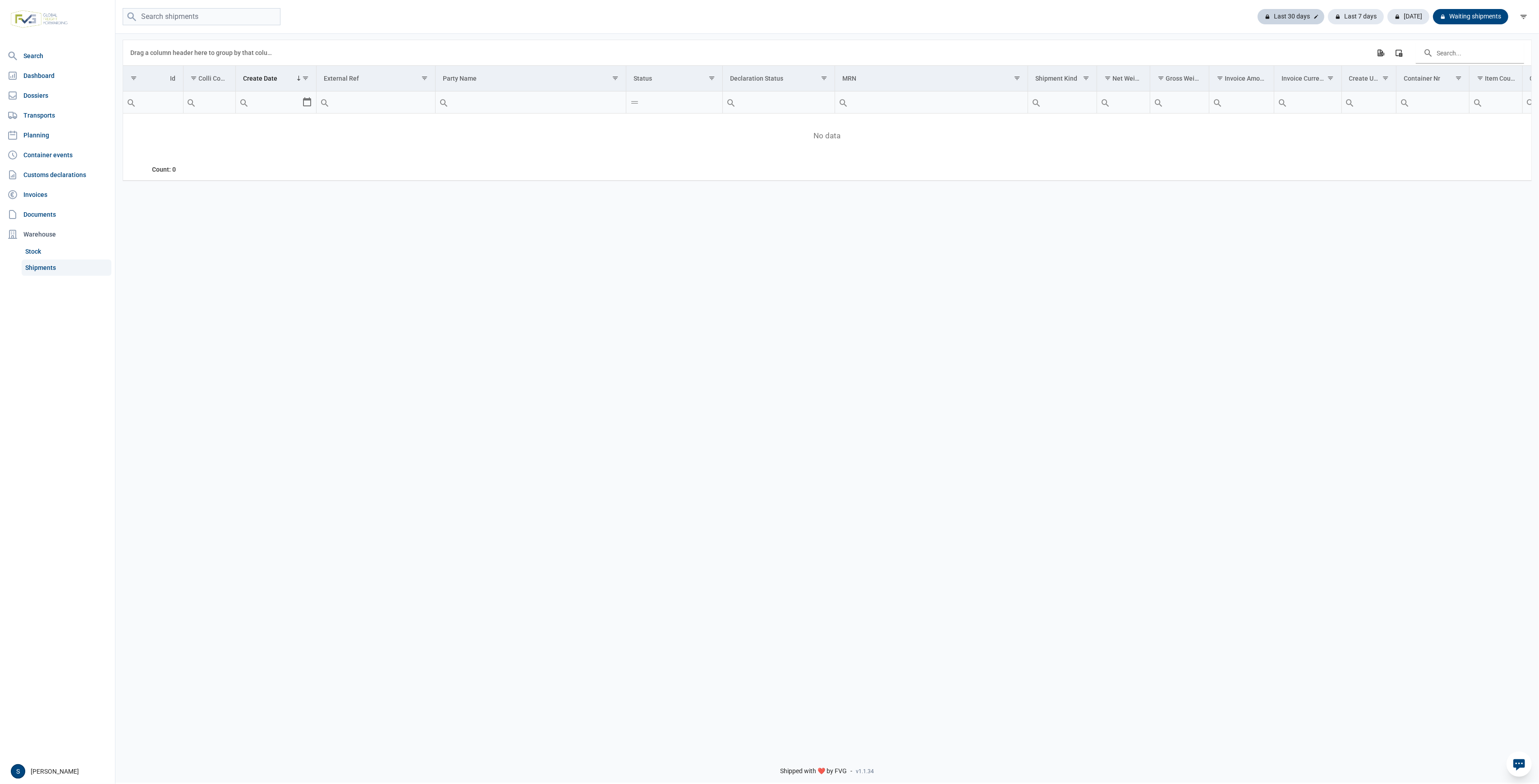
click at [1297, 19] on div "Last 30 days" at bounding box center [1291, 17] width 67 height 16
